Goal: Task Accomplishment & Management: Manage account settings

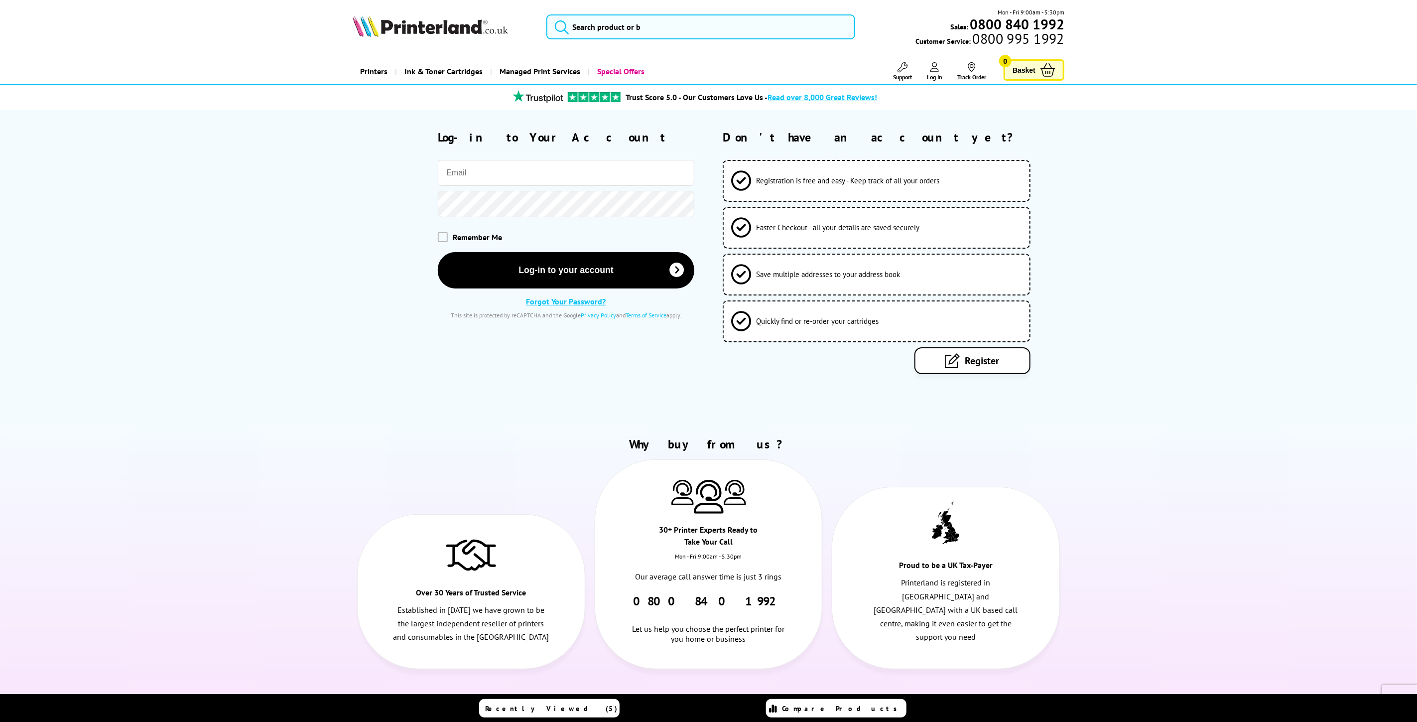
click at [547, 175] on input "email" at bounding box center [566, 173] width 256 height 26
type input "[EMAIL_ADDRESS][DOMAIN_NAME]"
click at [438, 251] on button "Log-in to your account" at bounding box center [566, 269] width 256 height 36
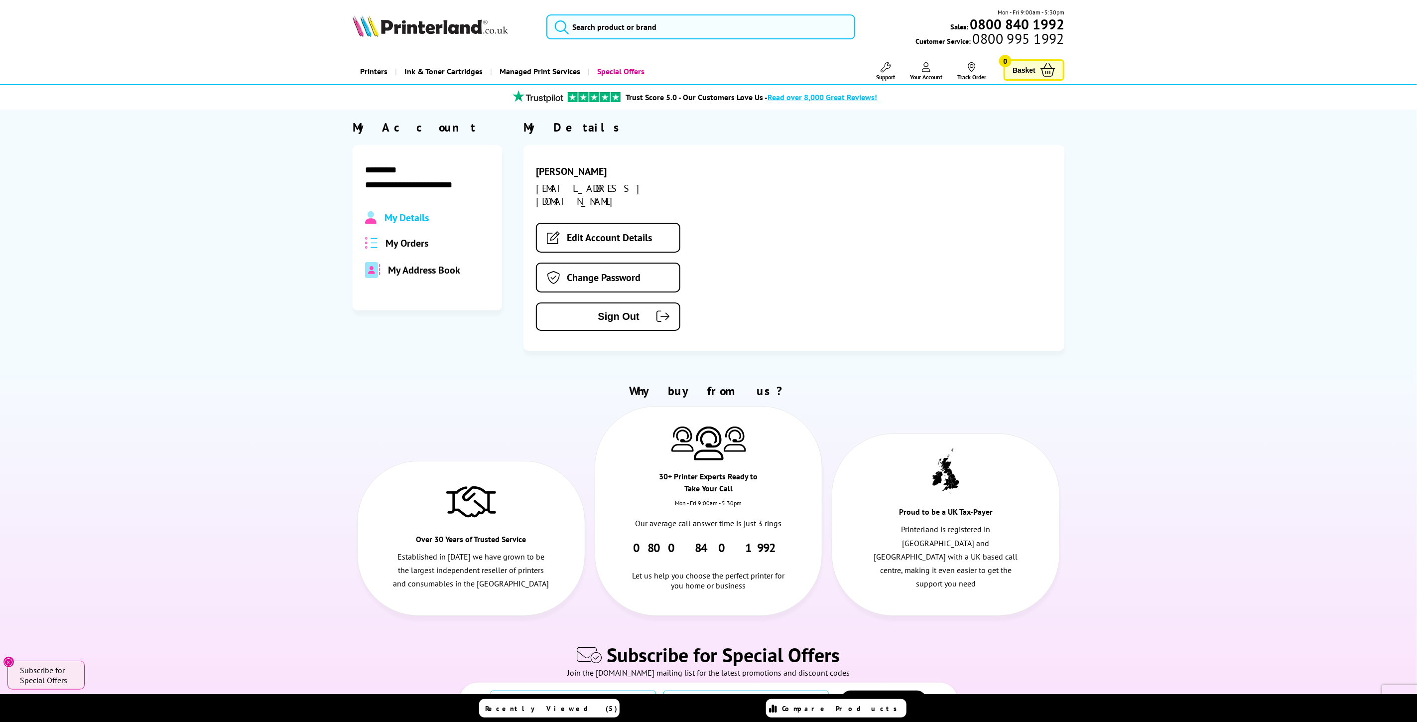
click at [403, 243] on span "My Orders" at bounding box center [406, 243] width 43 height 13
